Goal: Task Accomplishment & Management: Complete application form

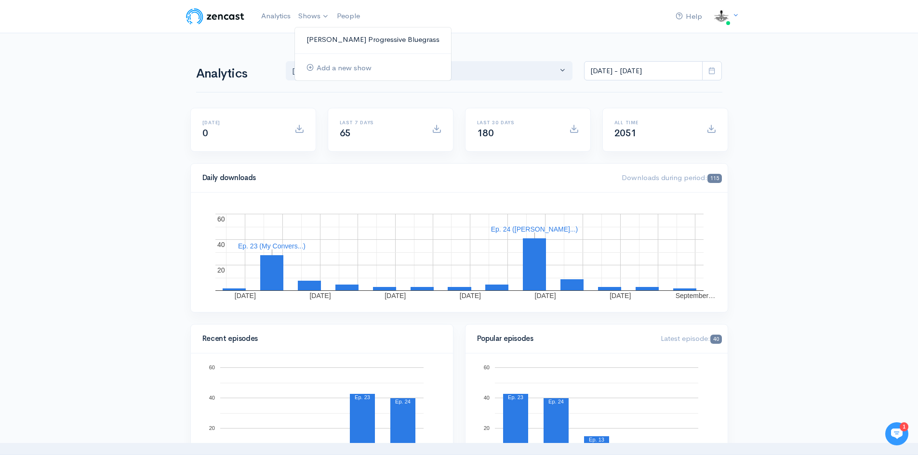
click at [326, 39] on link "[PERSON_NAME] Progressive Bluegrass" at bounding box center [373, 39] width 156 height 17
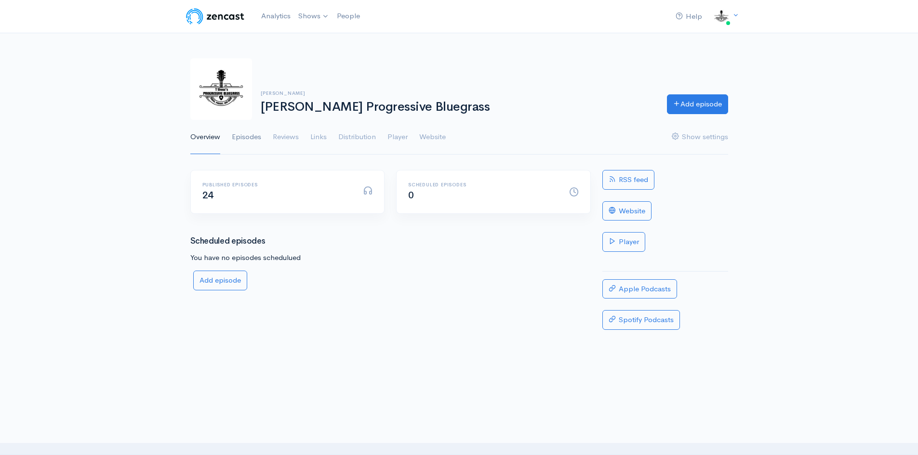
click at [249, 139] on link "Episodes" at bounding box center [246, 137] width 29 height 35
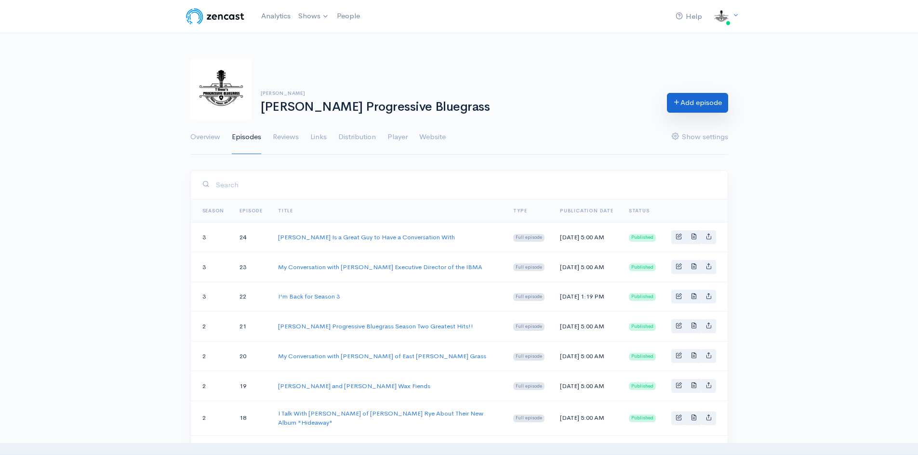
click at [705, 107] on link "Add episode" at bounding box center [697, 103] width 61 height 20
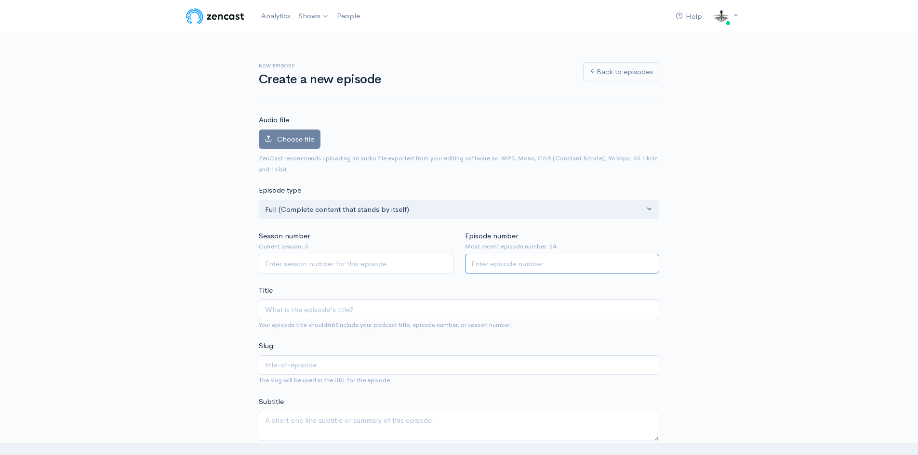
click at [493, 267] on input "Episode number" at bounding box center [562, 264] width 195 height 20
type input "25"
click at [269, 266] on input "Season number" at bounding box center [356, 264] width 195 height 20
type input "3"
click at [310, 313] on input "Title" at bounding box center [459, 310] width 400 height 20
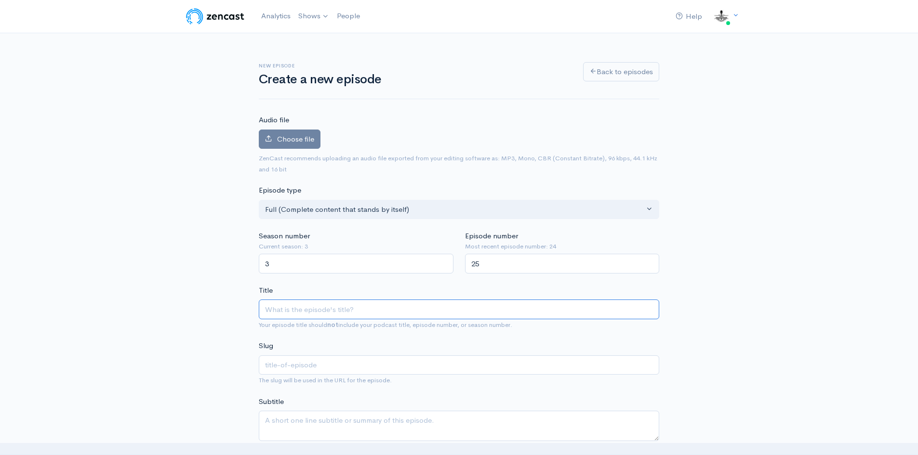
type input "R"
type input "r"
type input "Ra"
type input "ra"
type input "Ran"
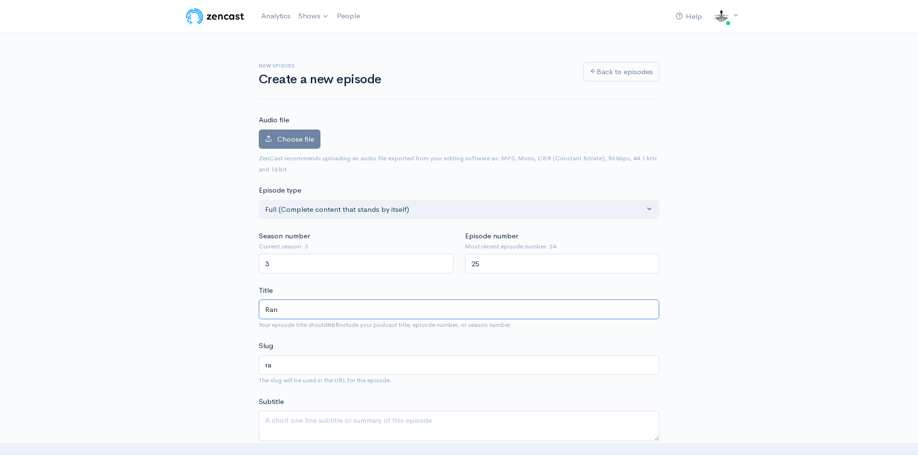
type input "ran"
type input "Rand"
type input "rand"
type input "[PERSON_NAME]"
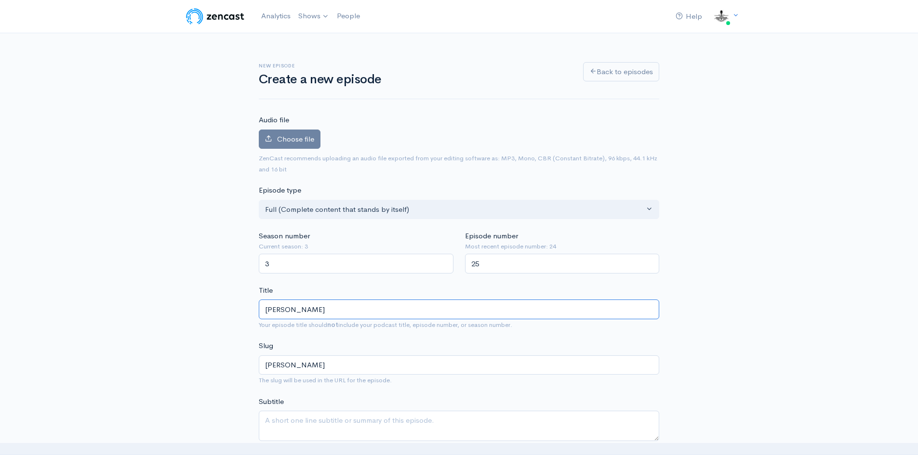
type input "[PERSON_NAME]"
type input "[PERSON_NAME]-s"
type input "[PERSON_NAME]"
type input "[PERSON_NAME]-st"
type input "[PERSON_NAME]"
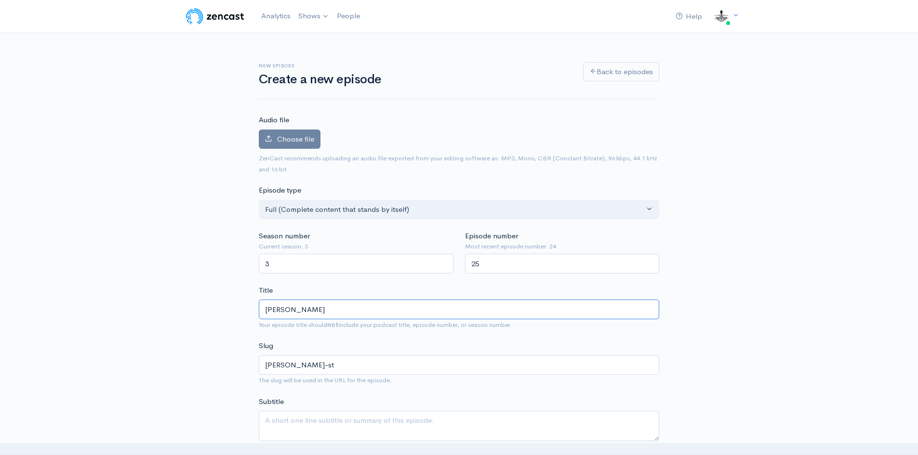
type input "[PERSON_NAME]"
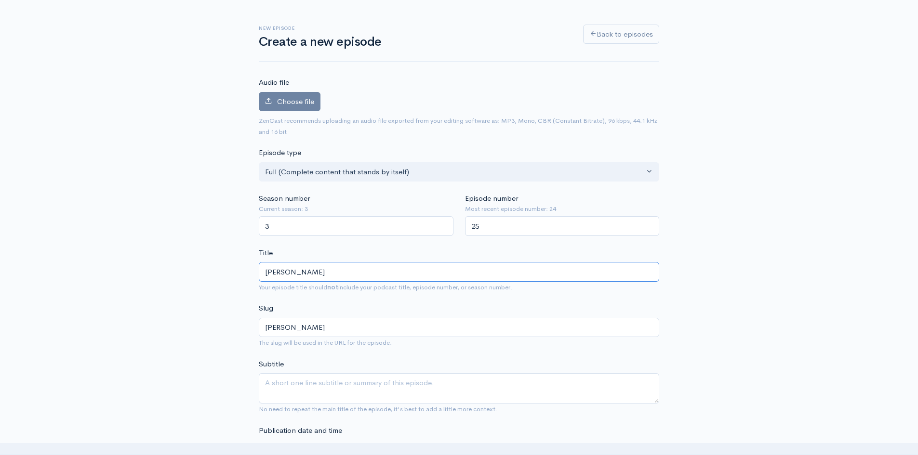
scroll to position [96, 0]
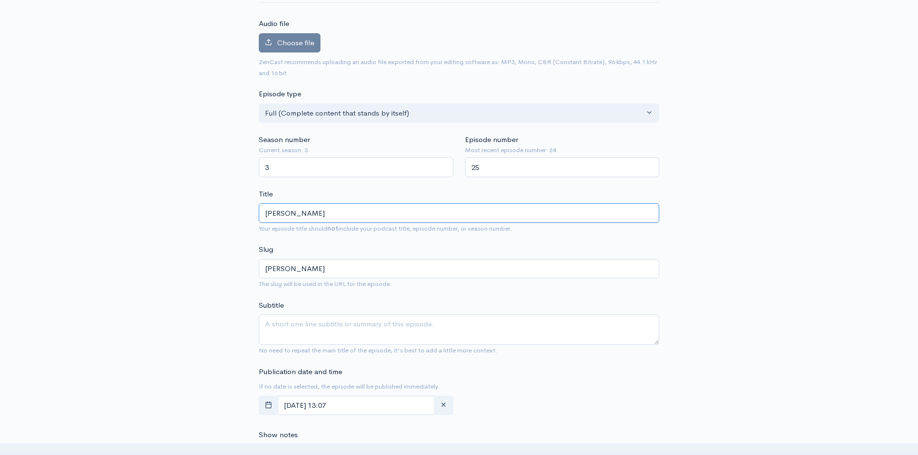
type input "[PERSON_NAME]"
click at [274, 320] on textarea "Subtitle" at bounding box center [459, 330] width 400 height 30
type textarea "I"
type textarea "[PERSON_NAME] and I talk bluegrass and IBMA"
click at [267, 406] on icon "button" at bounding box center [268, 404] width 7 height 7
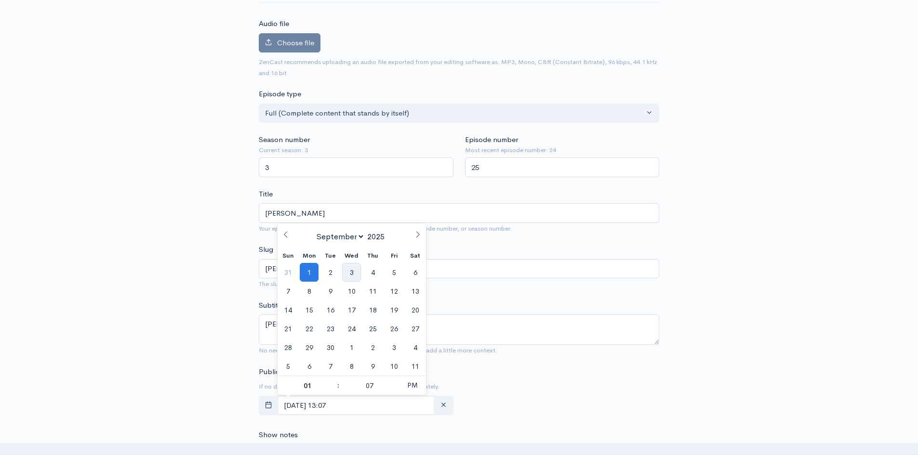
click at [352, 275] on span "3" at bounding box center [351, 272] width 19 height 19
type input "[DATE] 13:07"
type input "5"
type input "[DATE] 17:07"
type input "05"
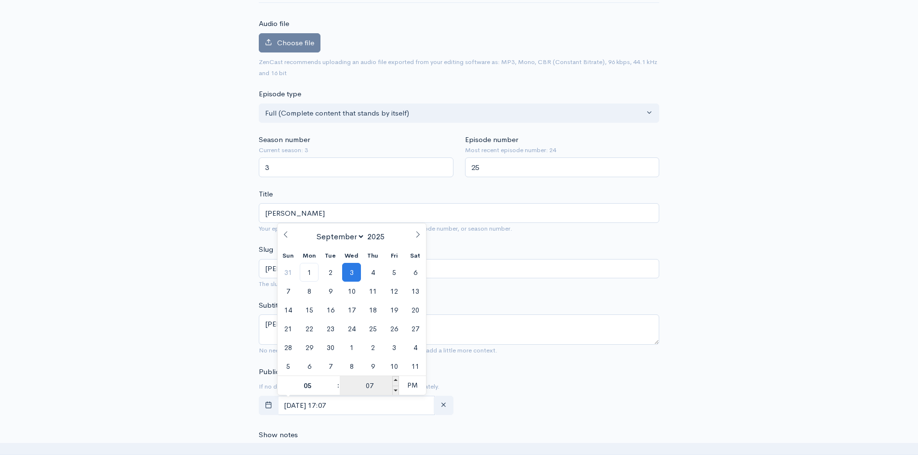
click at [375, 382] on input "07" at bounding box center [369, 385] width 59 height 19
type input "00"
click at [417, 388] on span "PM" at bounding box center [412, 385] width 27 height 19
type input "[DATE] 05:00"
click at [771, 330] on div "New episode Create a new episode Back to episodes Audio file Choose file 0 ZenC…" at bounding box center [459, 444] width 918 height 1014
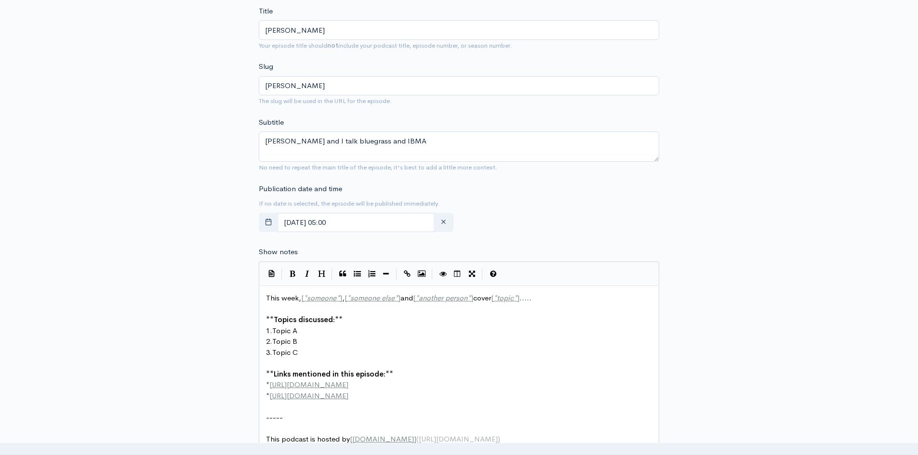
scroll to position [385, 0]
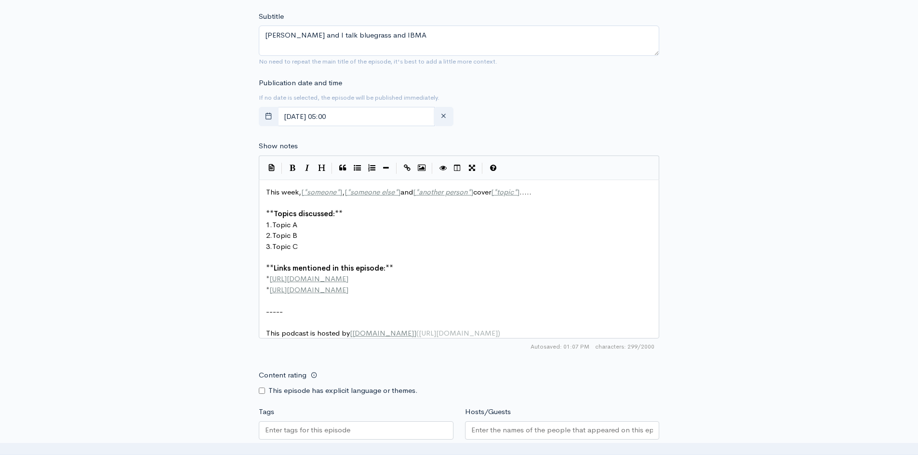
click at [302, 193] on span "[" at bounding box center [302, 191] width 2 height 9
type textarea "REandy"
type textarea "[PERSON_NAME] and I have a g"
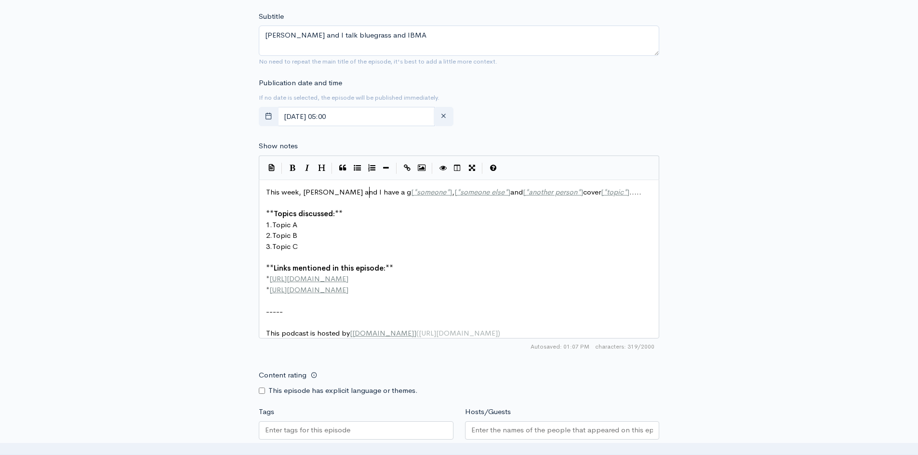
scroll to position [3, 64]
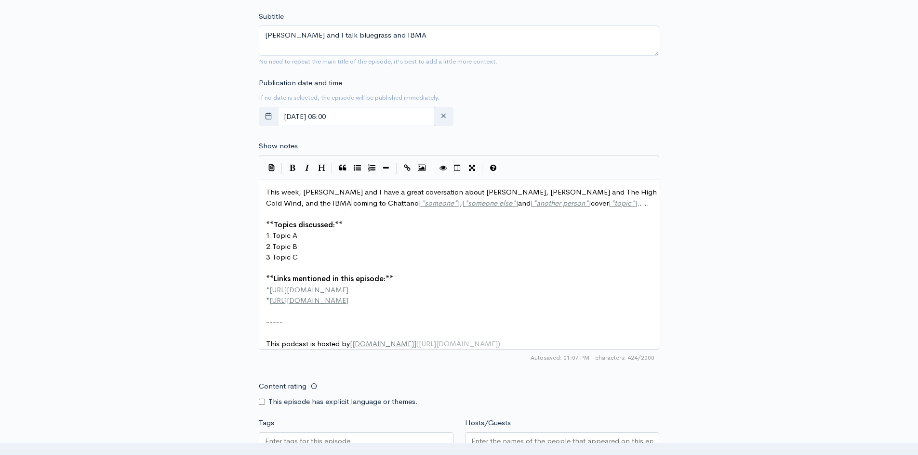
type textarea "reat coversation about [PERSON_NAME], [PERSON_NAME] and The High Cold Wind, and…"
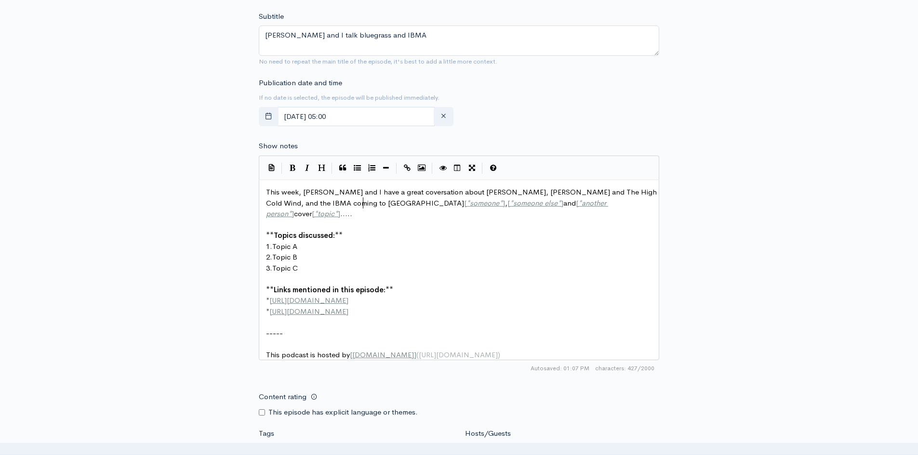
scroll to position [3, 373]
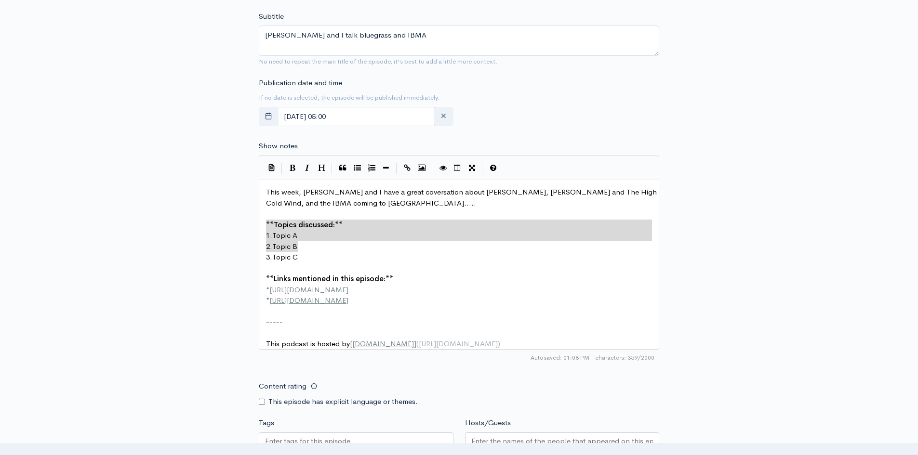
type textarea "**Topics discussed:** 1. Topic A 2. Topic B 3. Topic C"
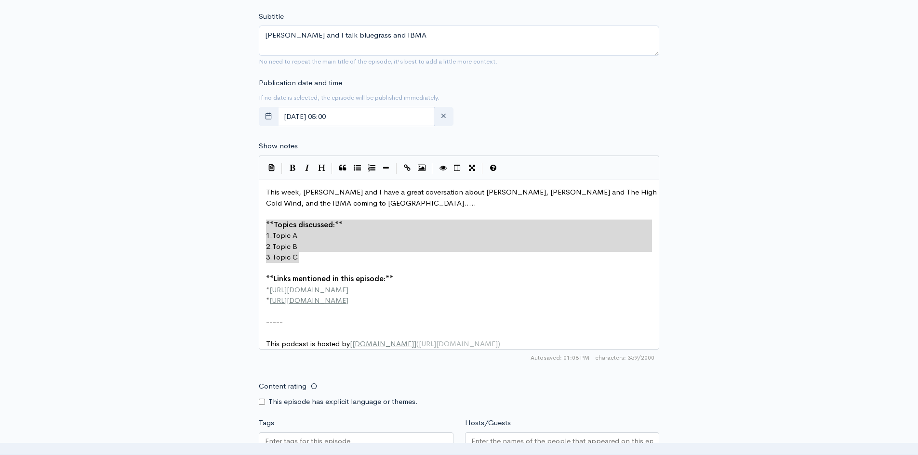
drag, startPoint x: 265, startPoint y: 224, endPoint x: 348, endPoint y: 256, distance: 89.6
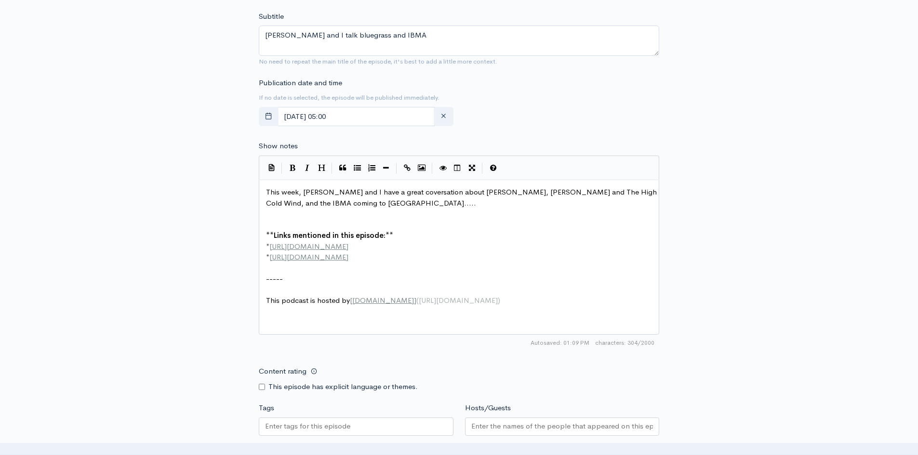
click at [271, 248] on span "[URL][DOMAIN_NAME]" at bounding box center [308, 246] width 79 height 9
paste textarea
type textarea "​"
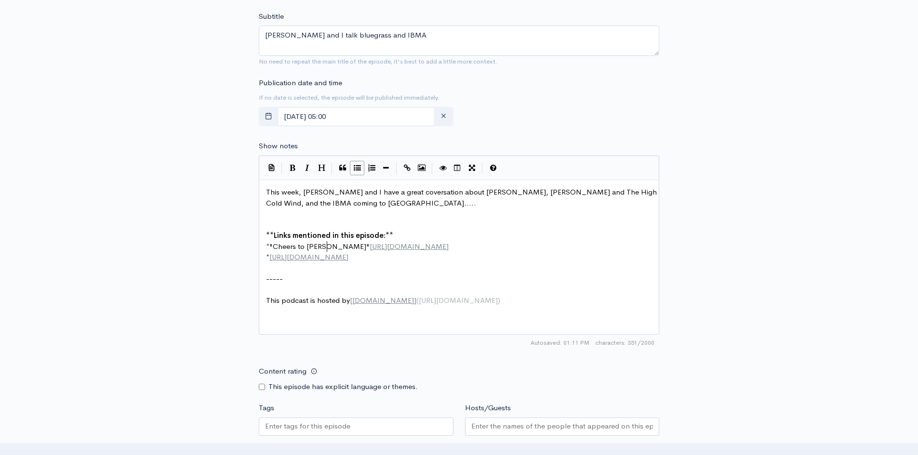
type textarea ""Cheers to [PERSON_NAME]""
click at [273, 261] on span "[URL][DOMAIN_NAME]" at bounding box center [308, 256] width 79 height 9
type textarea ""Say Won't You Be Mind"
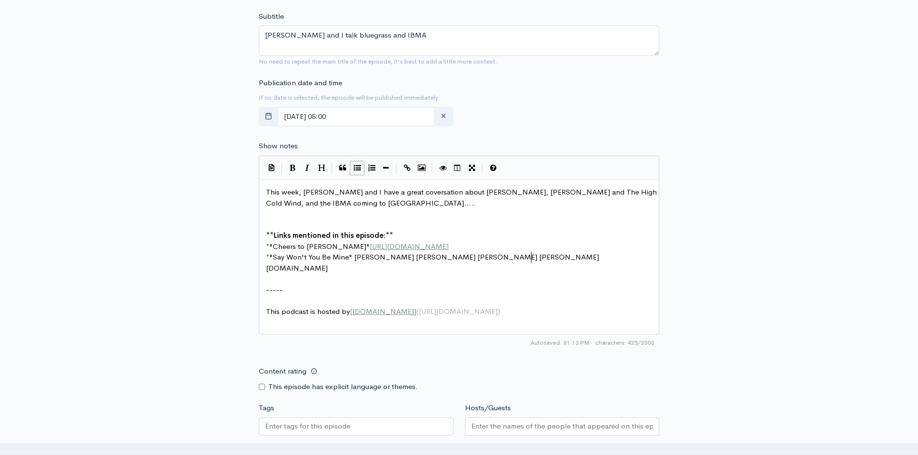
scroll to position [3, 186]
type textarea "e" [PERSON_NAME] [PERSON_NAME] [PERSON_NAME] [PERSON_NAME] [PERSON_NAME]"
drag, startPoint x: 575, startPoint y: 257, endPoint x: 605, endPoint y: 268, distance: 31.7
type textarea "​[URL][DOMAIN_NAME]"
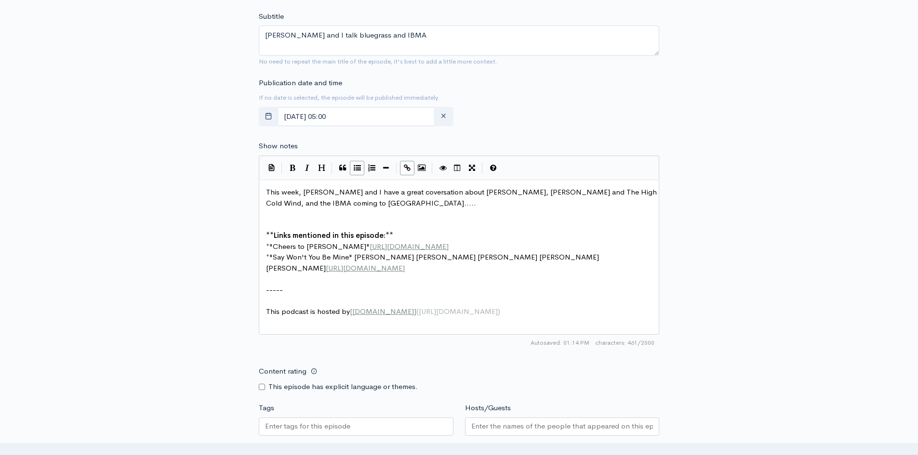
drag, startPoint x: 315, startPoint y: 429, endPoint x: 298, endPoint y: 422, distance: 18.8
click at [314, 429] on input "Tags" at bounding box center [308, 426] width 87 height 11
type input "[PERSON_NAME]"
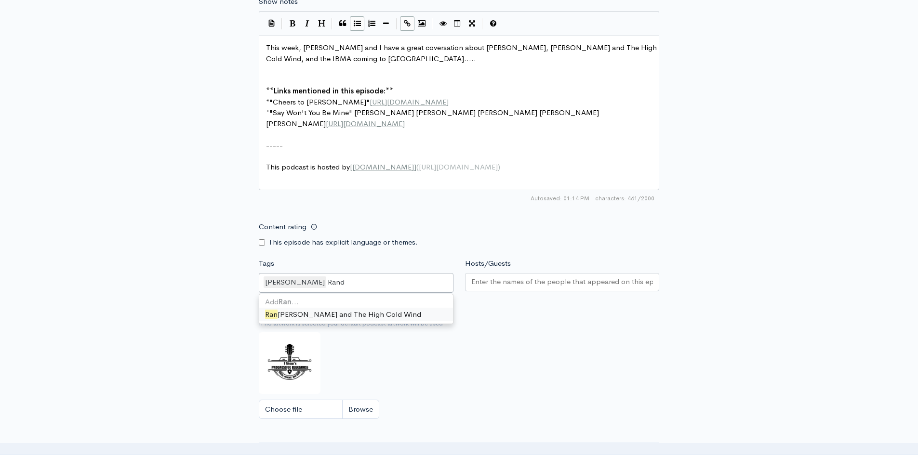
type input "[PERSON_NAME]"
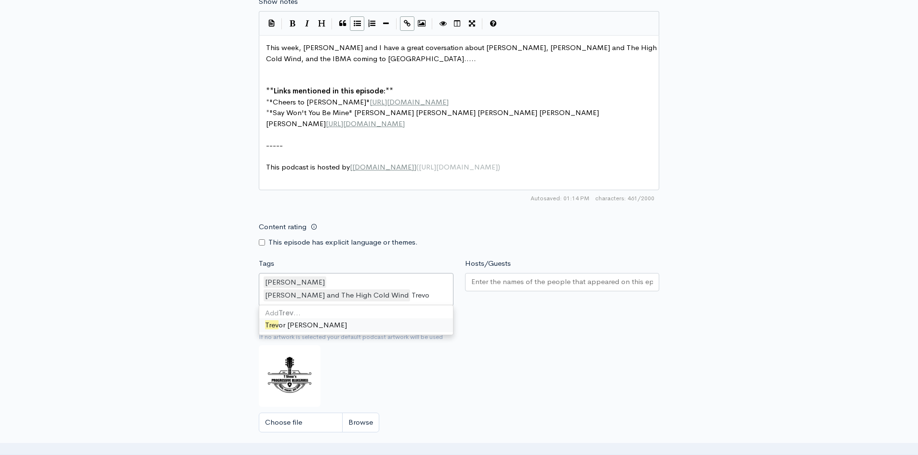
type input "[PERSON_NAME]"
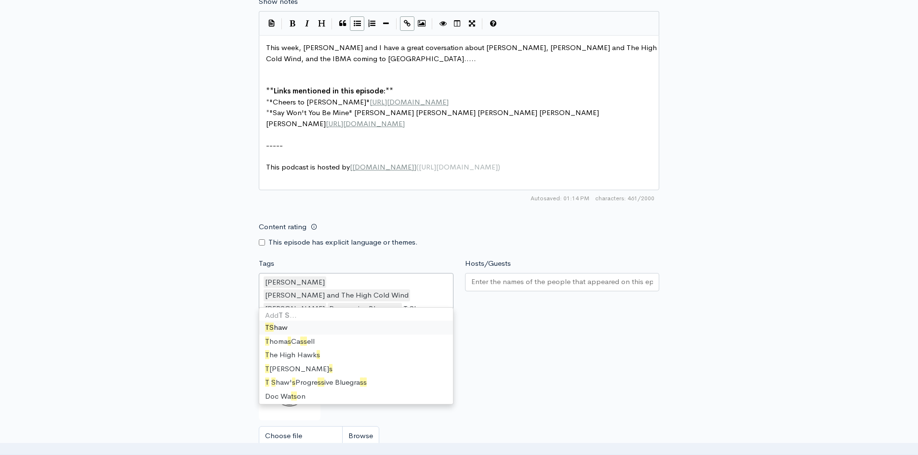
type input "[PERSON_NAME]"
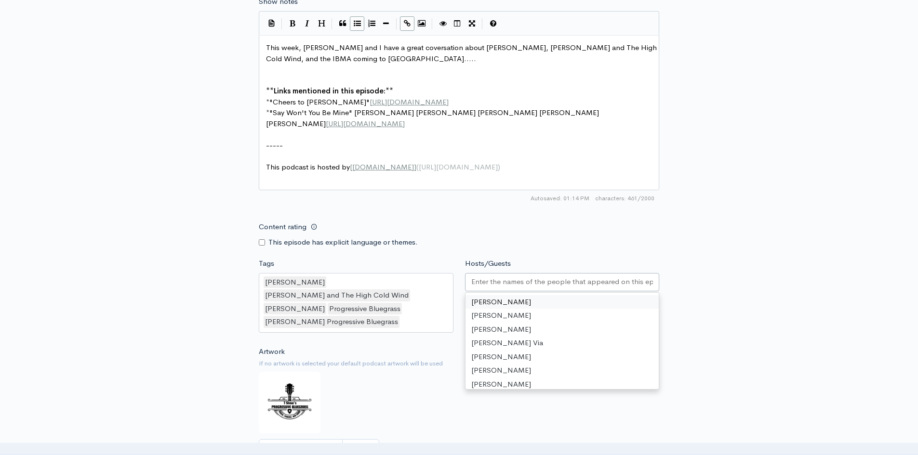
click at [474, 286] on input "Hosts/Guests" at bounding box center [562, 282] width 182 height 11
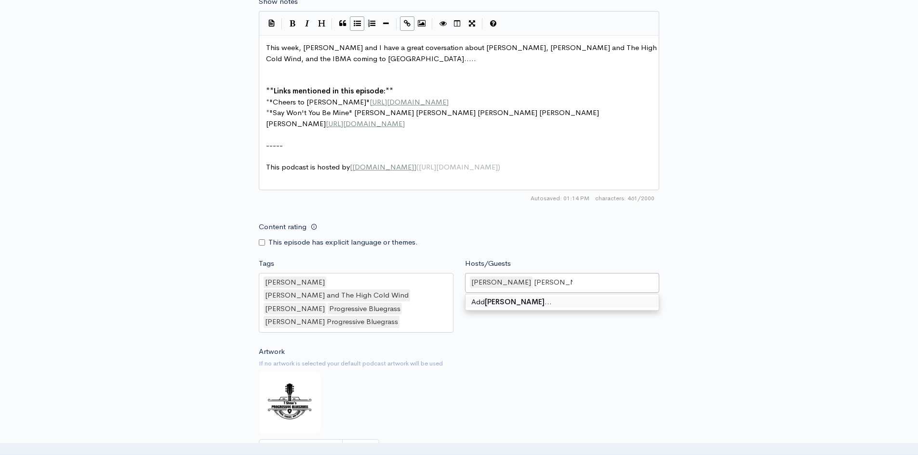
type input "[PERSON_NAME]"
click at [742, 243] on div "New episode Create a new episode Back to episodes Audio file Choose file 0 ZenC…" at bounding box center [459, 28] width 918 height 1051
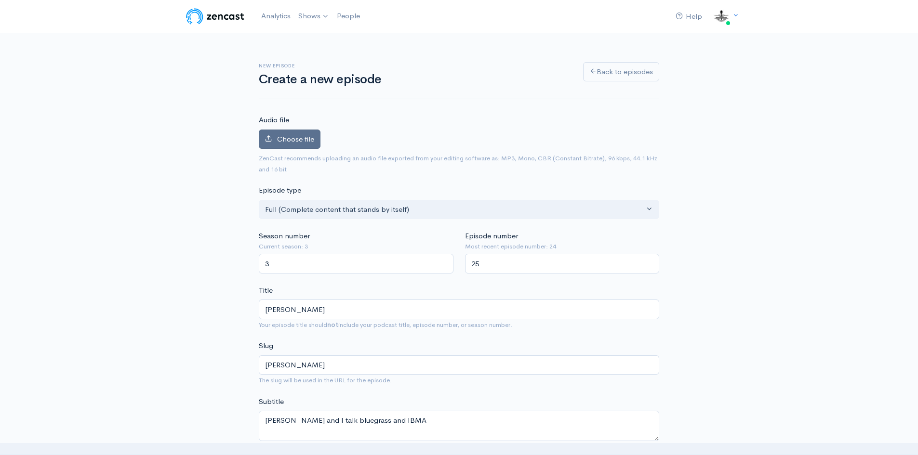
click at [277, 137] on span "Choose file" at bounding box center [295, 138] width 37 height 9
click at [0, 0] on input "Choose file" at bounding box center [0, 0] width 0 height 0
click at [300, 138] on span "Choose file" at bounding box center [295, 138] width 37 height 9
click at [0, 0] on input "Choose file" at bounding box center [0, 0] width 0 height 0
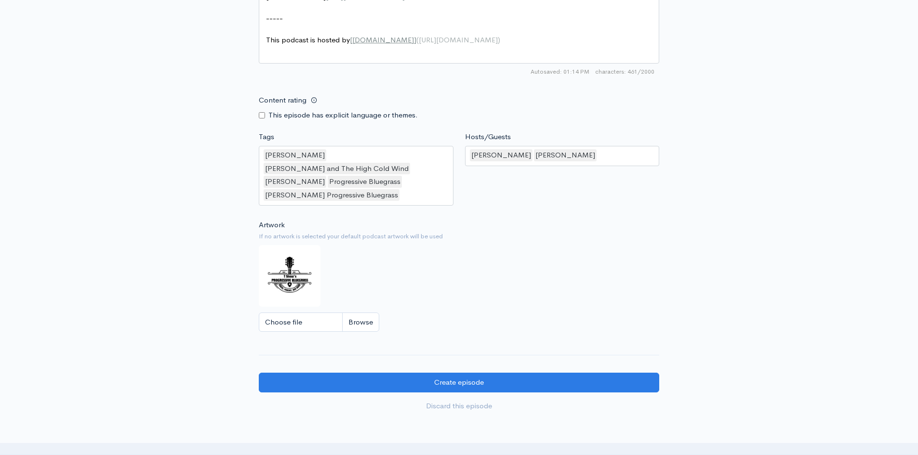
scroll to position [771, 0]
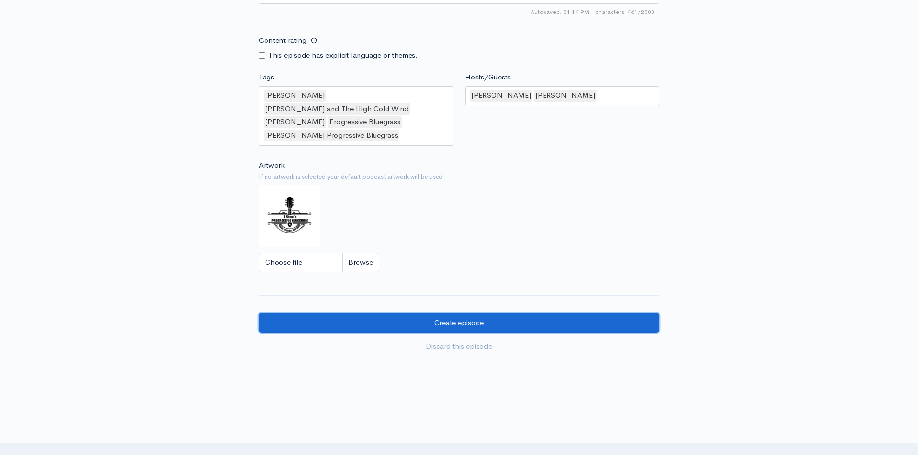
click at [459, 313] on input "Create episode" at bounding box center [459, 323] width 400 height 20
